Goal: Task Accomplishment & Management: Manage account settings

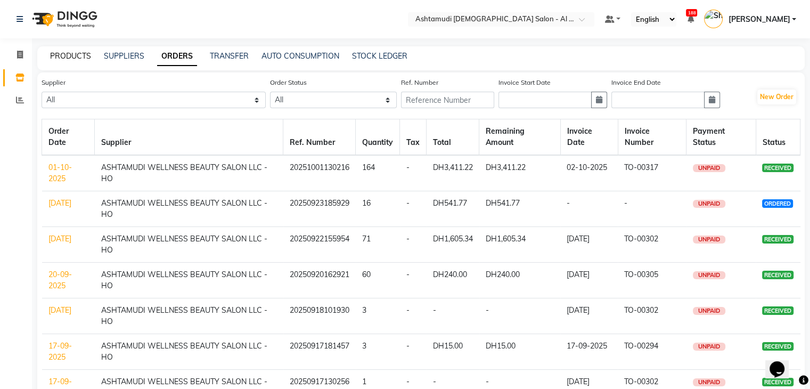
click at [61, 56] on link "PRODUCTS" at bounding box center [70, 56] width 41 height 10
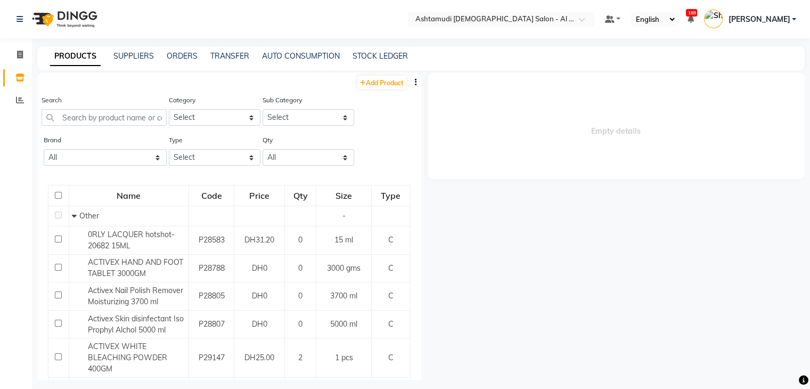
click at [411, 83] on button "button" at bounding box center [416, 82] width 11 height 11
click at [383, 93] on div "EXPORT" at bounding box center [373, 89] width 35 height 13
click at [117, 118] on input "text" at bounding box center [104, 117] width 125 height 17
paste input "LOREAL ABSOLUTE REPAIR MASK 250 ML"
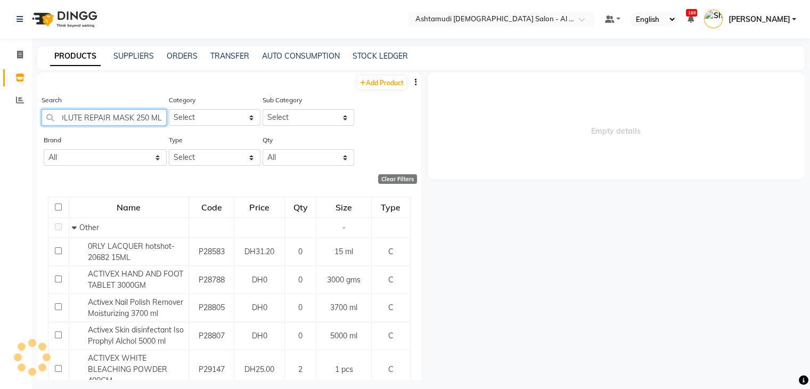
scroll to position [0, 49]
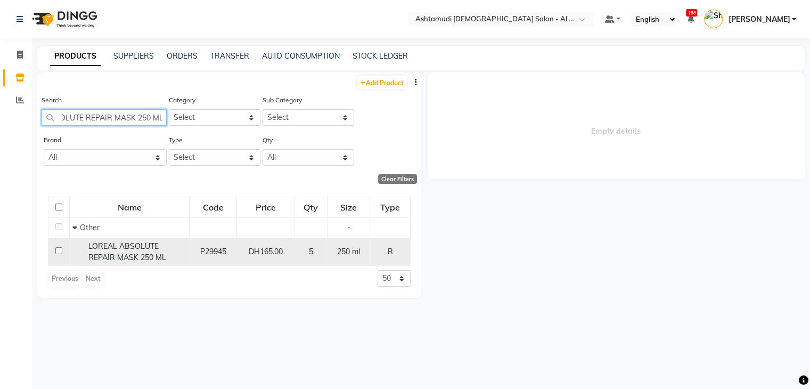
type input "LOREAL ABSOLUTE REPAIR MASK 250 ML"
click at [111, 254] on span "LOREAL ABSOLUTE REPAIR MASK 250 ML" at bounding box center [127, 251] width 78 height 21
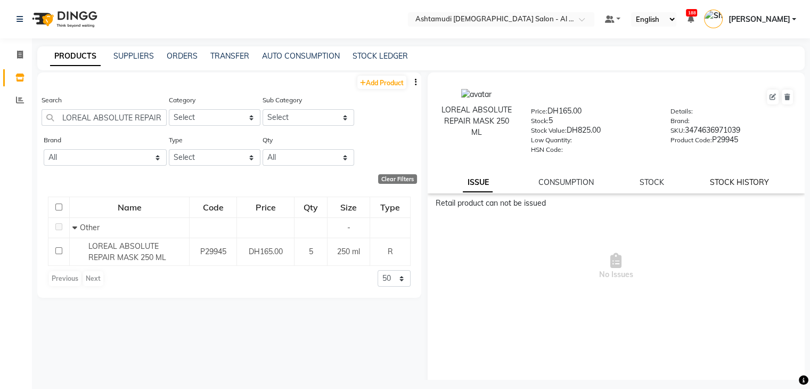
click at [739, 184] on link "STOCK HISTORY" at bounding box center [739, 182] width 59 height 10
select select "all"
